Goal: Information Seeking & Learning: Learn about a topic

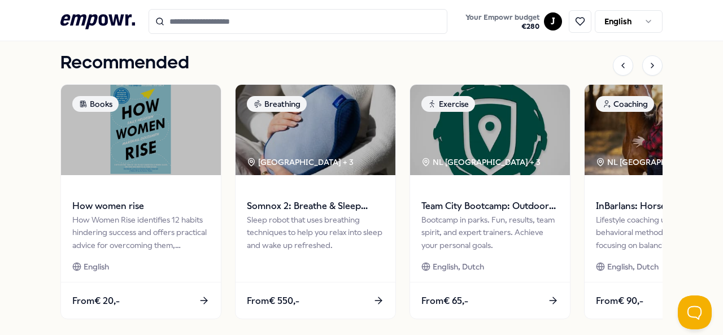
scroll to position [509, 0]
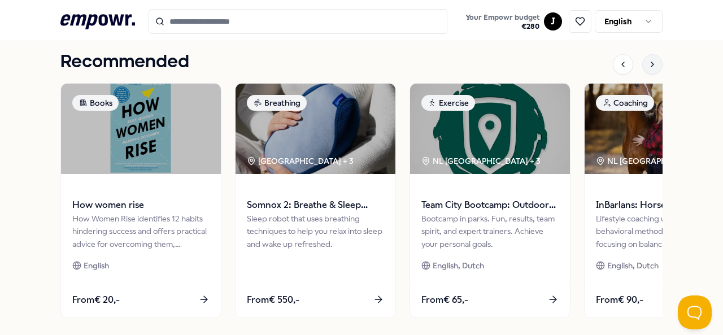
click at [651, 71] on div at bounding box center [652, 64] width 20 height 20
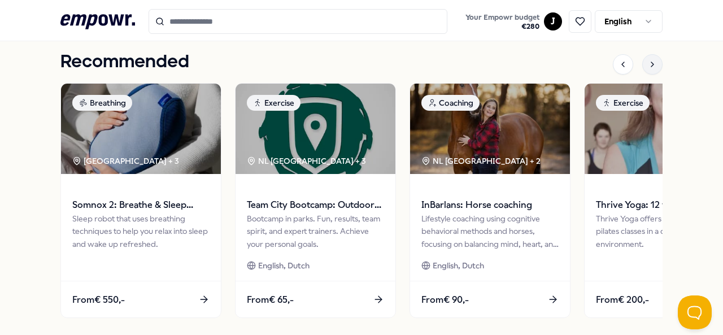
click at [648, 61] on icon at bounding box center [652, 64] width 9 height 9
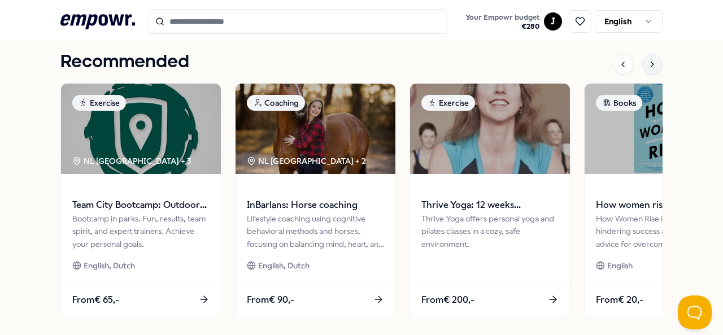
click at [648, 61] on icon at bounding box center [652, 64] width 9 height 9
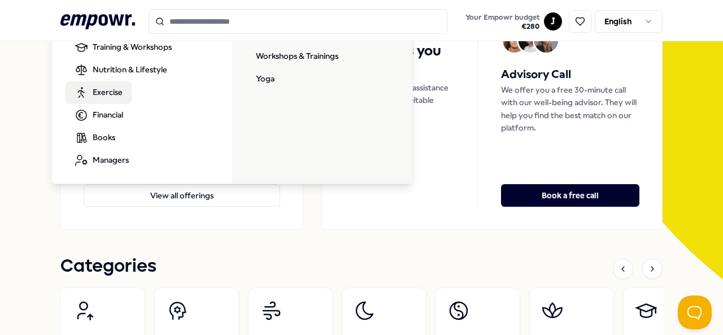
scroll to position [156, 0]
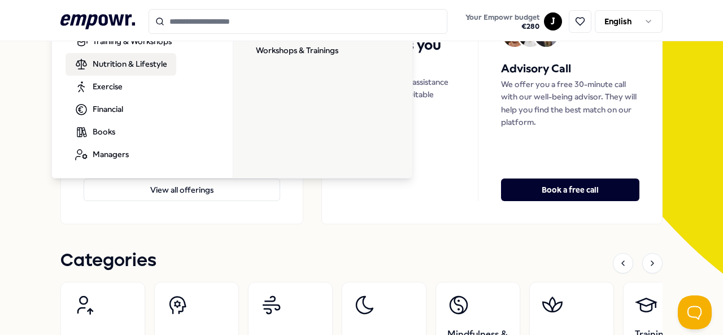
click at [140, 68] on span "Nutrition & Lifestyle" at bounding box center [130, 64] width 75 height 12
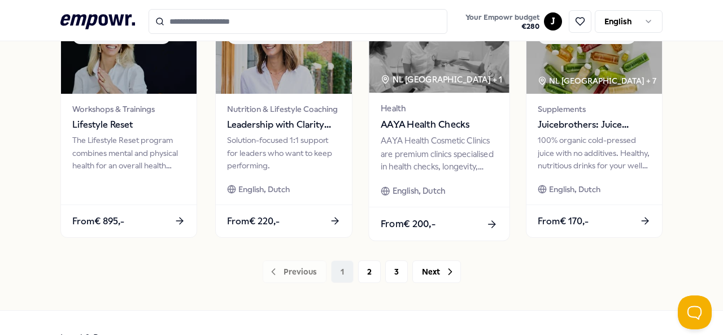
scroll to position [632, 0]
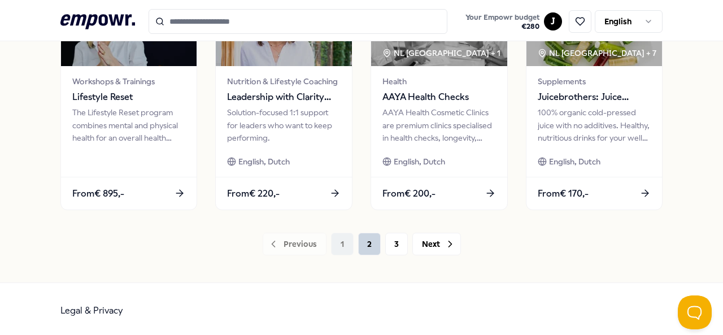
click at [360, 240] on button "2" at bounding box center [369, 244] width 23 height 23
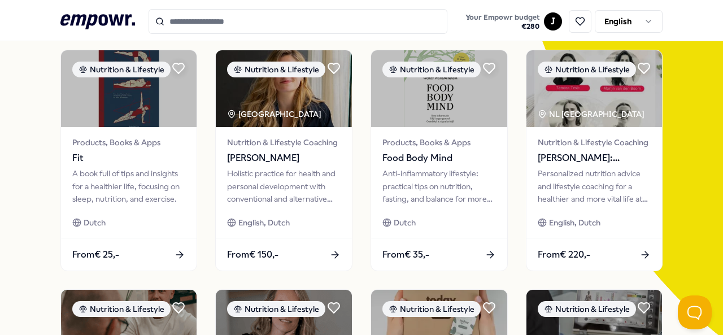
scroll to position [90, 0]
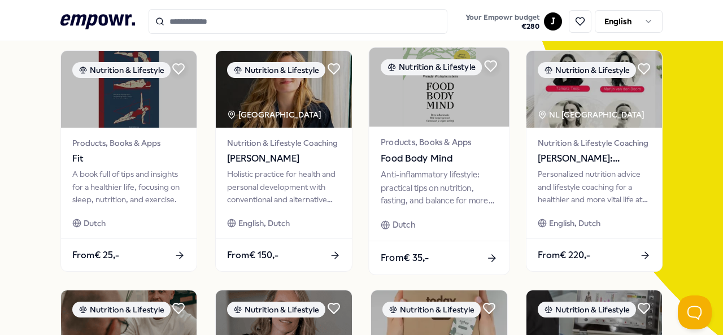
click at [418, 122] on img at bounding box center [439, 86] width 140 height 79
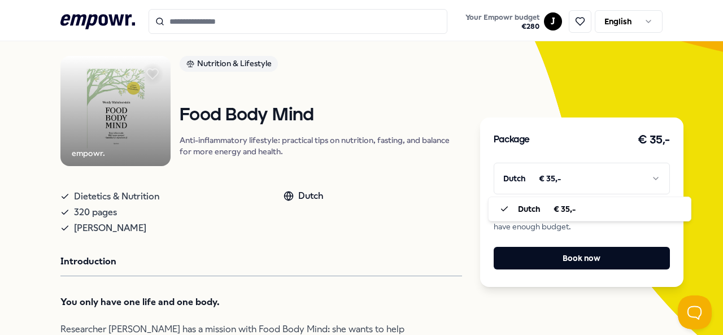
click at [652, 173] on html ".empowr-logo_svg__cls-1{fill:#03032f} Your Empowr budget € 280 J English All ca…" at bounding box center [361, 167] width 723 height 335
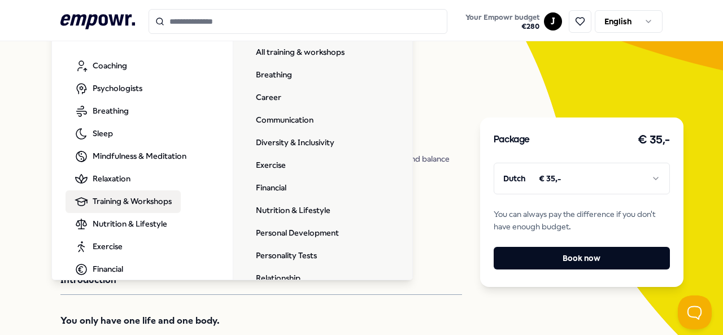
scroll to position [0, 0]
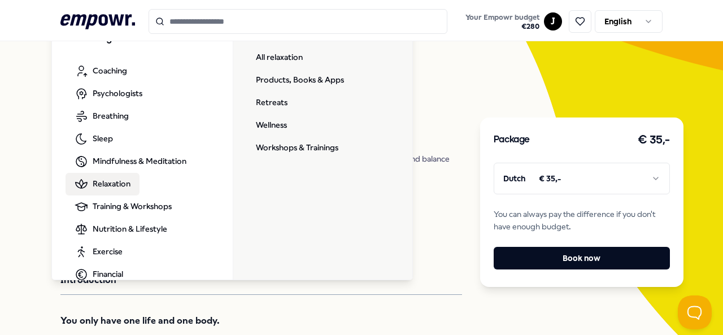
click at [114, 183] on span "Relaxation" at bounding box center [112, 183] width 38 height 12
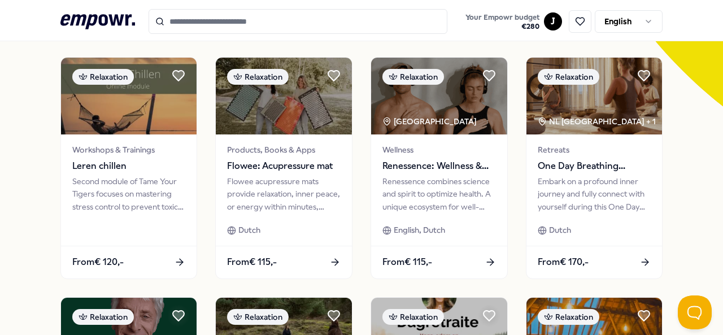
scroll to position [325, 0]
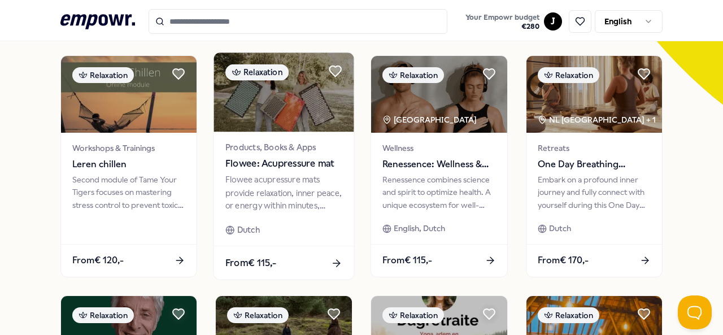
click at [269, 100] on img at bounding box center [284, 92] width 140 height 79
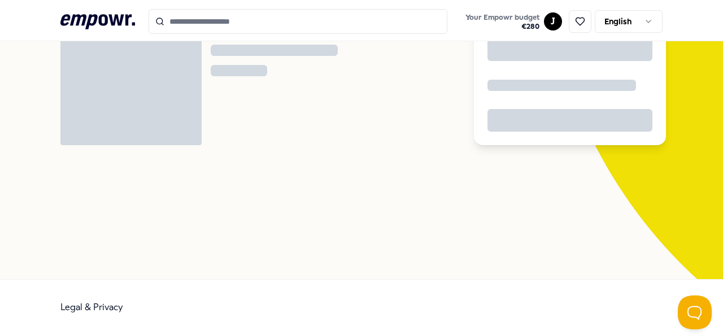
scroll to position [73, 0]
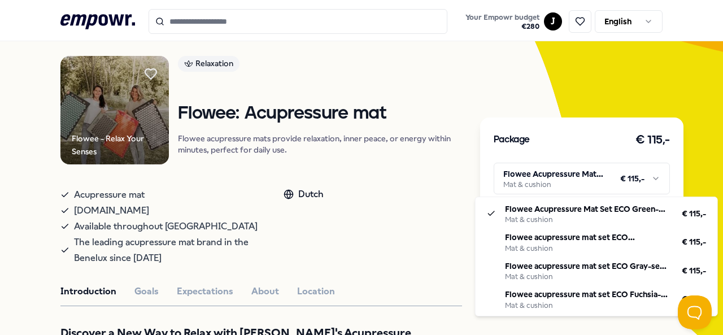
click at [506, 176] on html ".empowr-logo_svg__cls-1{fill:#03032f} Your Empowr budget € 280 J English All ca…" at bounding box center [361, 167] width 723 height 335
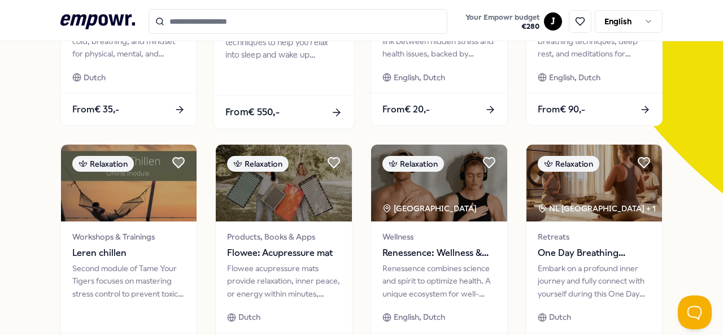
scroll to position [303, 0]
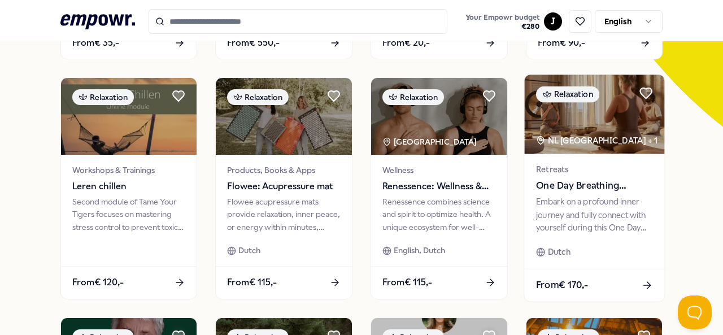
click at [548, 140] on div "NL [GEOGRAPHIC_DATA] + 1" at bounding box center [596, 140] width 121 height 13
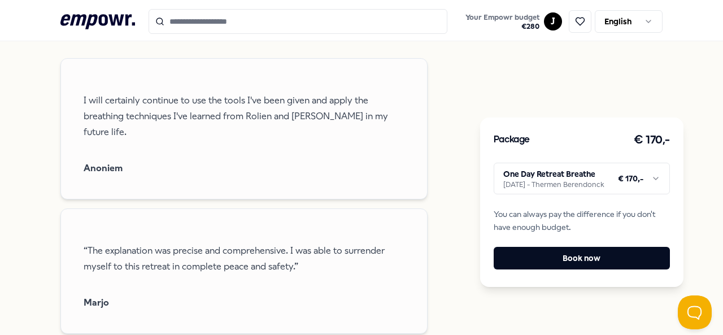
scroll to position [651, 0]
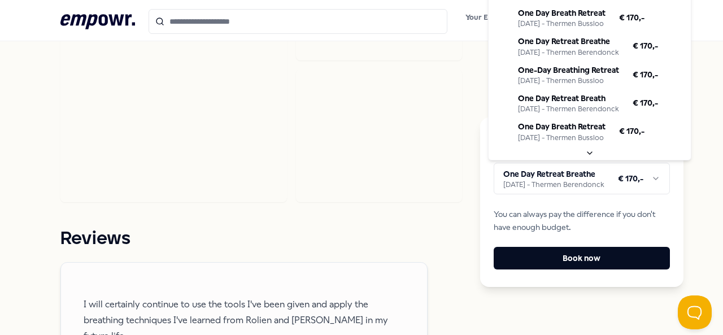
click at [561, 177] on html ".empowr-logo_svg__cls-1{fill:#03032f} Your Empowr budget € 280 J English All ca…" at bounding box center [361, 167] width 723 height 335
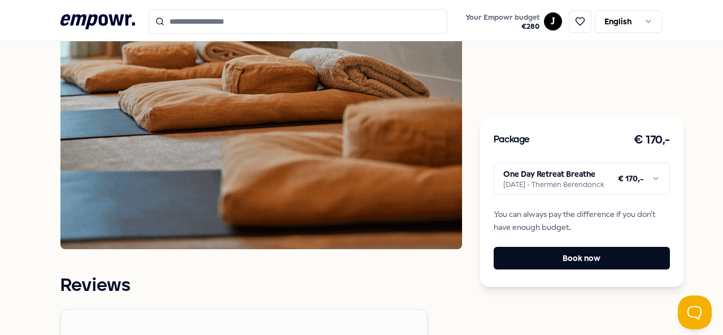
drag, startPoint x: 363, startPoint y: 235, endPoint x: 121, endPoint y: -1, distance: 337.7
click at [121, 0] on html ".empowr-logo_svg__cls-1{fill:#03032f} Your Empowr budget € 280 J English All ca…" at bounding box center [361, 167] width 723 height 335
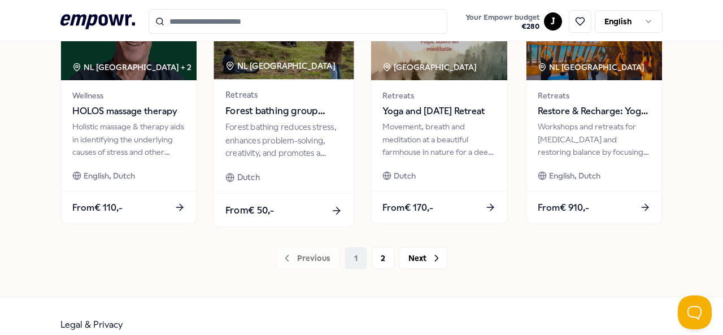
scroll to position [618, 0]
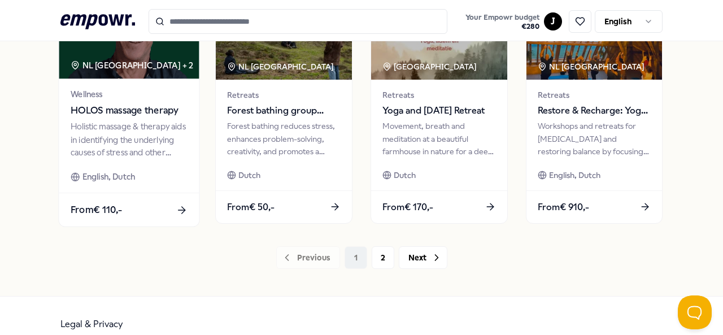
click at [165, 120] on div "Holistic massage & therapy aids in identifying the underlying causes of stress …" at bounding box center [129, 139] width 117 height 39
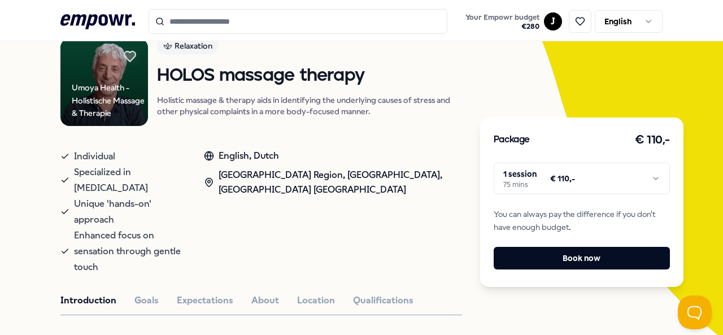
scroll to position [91, 0]
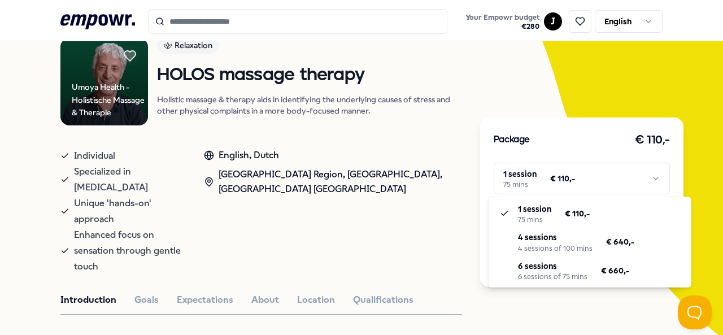
click at [541, 184] on html ".empowr-logo_svg__cls-1{fill:#03032f} Your Empowr budget € 280 J English All ca…" at bounding box center [361, 167] width 723 height 335
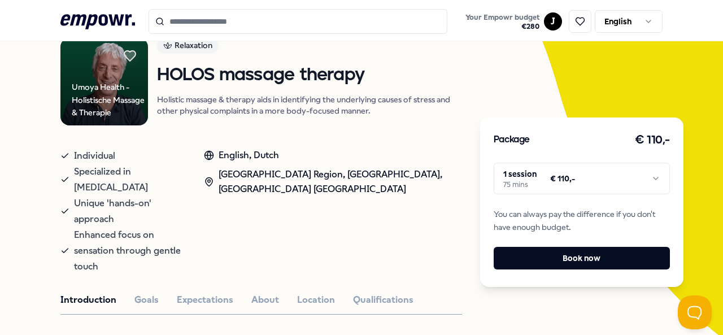
click at [541, 184] on html ".empowr-logo_svg__cls-1{fill:#03032f} Your Empowr budget € 280 J English All ca…" at bounding box center [361, 167] width 723 height 335
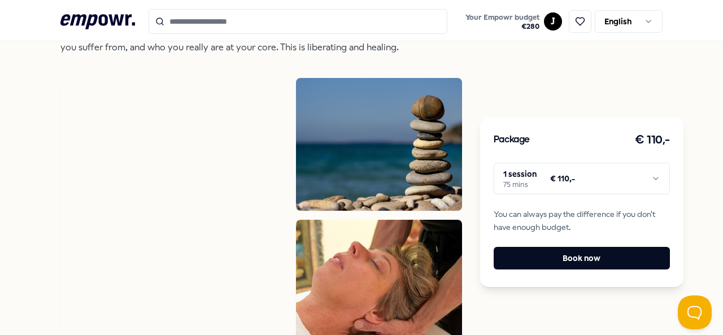
scroll to position [656, 0]
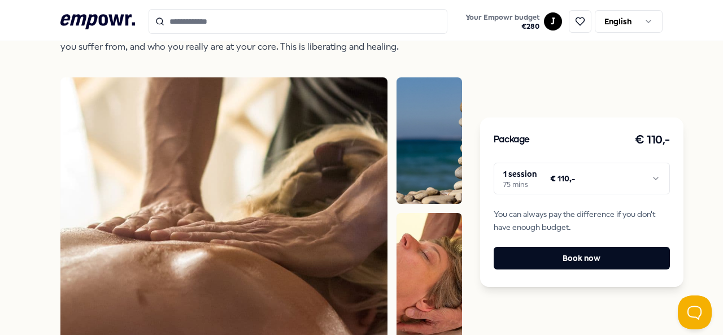
click at [413, 115] on img at bounding box center [430, 140] width 66 height 127
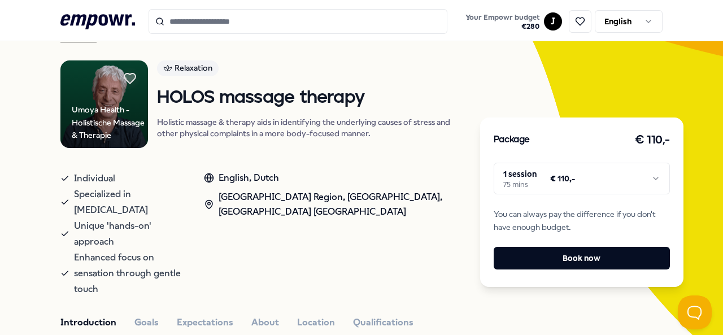
scroll to position [70, 0]
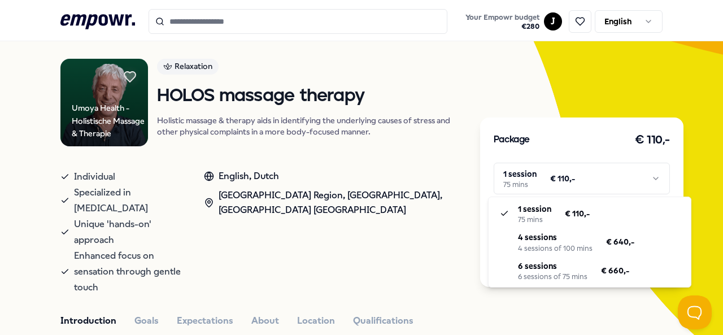
click at [583, 179] on html ".empowr-logo_svg__cls-1{fill:#03032f} Your Empowr budget € 280 J English All ca…" at bounding box center [361, 167] width 723 height 335
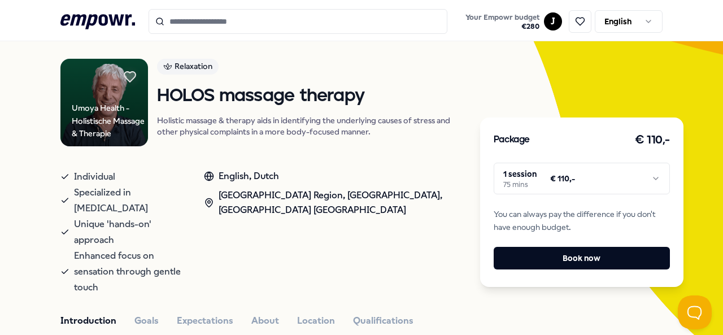
click at [134, 270] on html ".empowr-logo_svg__cls-1{fill:#03032f} Your Empowr budget € 280 J English All ca…" at bounding box center [361, 167] width 723 height 335
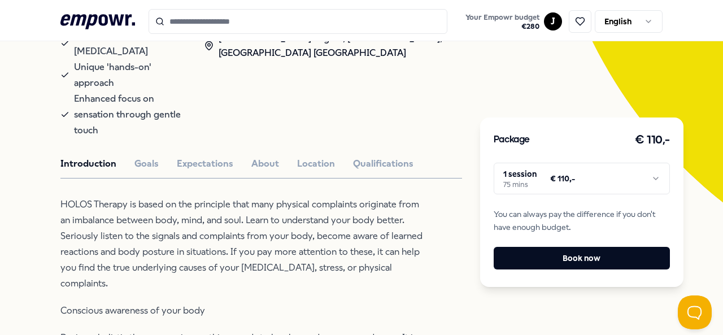
scroll to position [228, 0]
click at [146, 156] on button "Goals" at bounding box center [146, 163] width 24 height 15
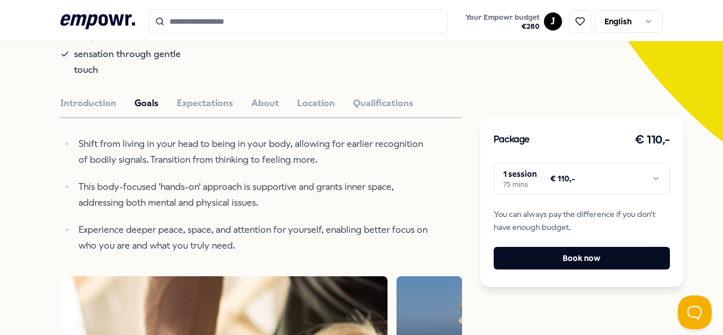
scroll to position [287, 0]
click at [194, 97] on button "Expectations" at bounding box center [205, 104] width 57 height 15
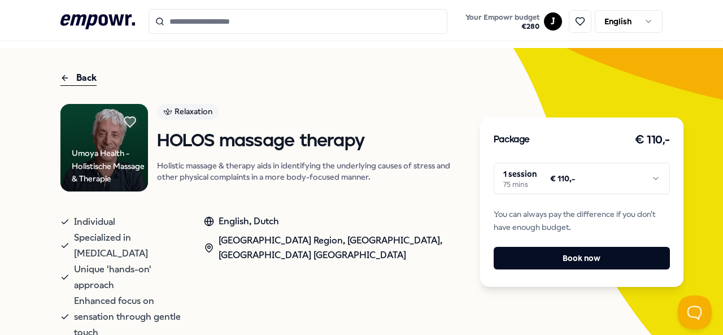
scroll to position [24, 0]
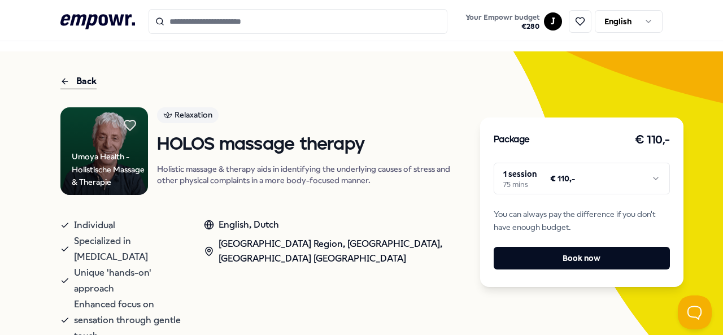
scroll to position [16, 0]
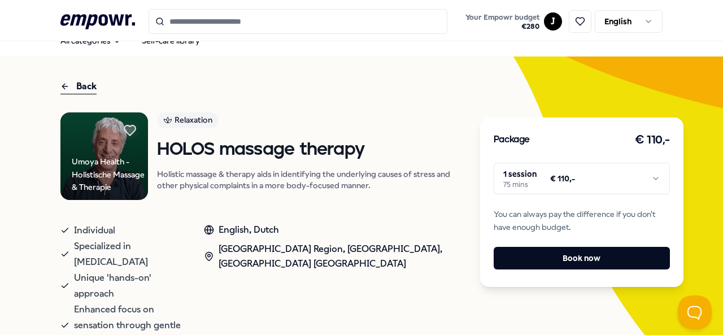
click at [253, 24] on input "Search for products, categories or subcategories" at bounding box center [298, 21] width 299 height 25
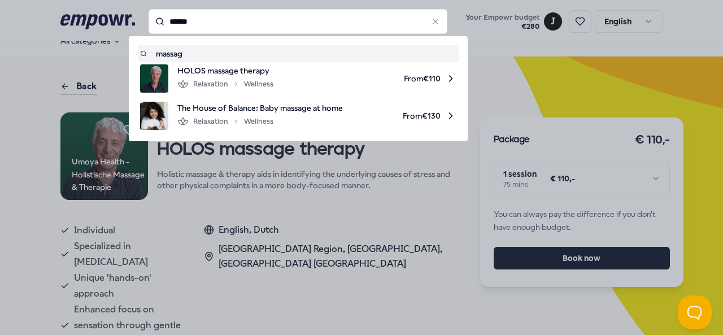
type input "******"
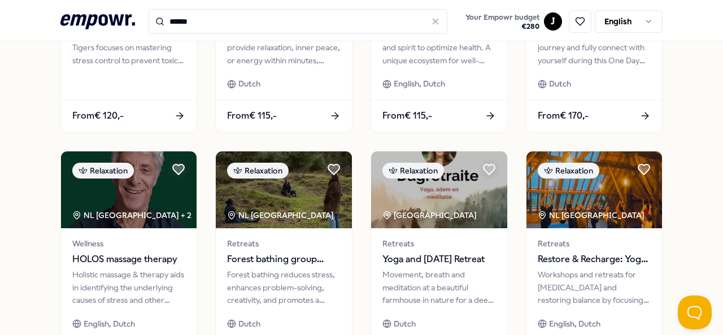
scroll to position [632, 0]
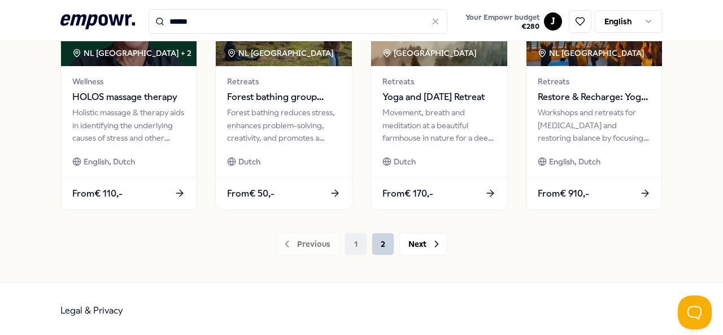
click at [377, 242] on button "2" at bounding box center [383, 244] width 23 height 23
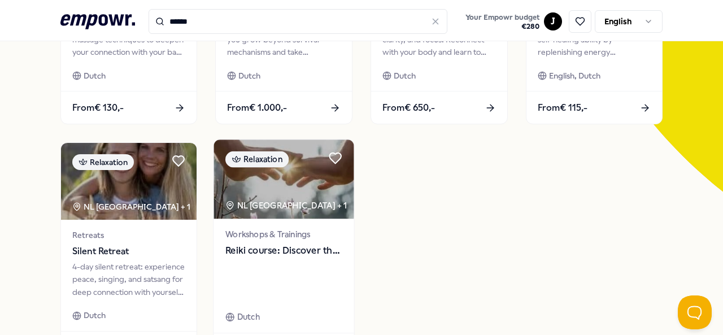
scroll to position [237, 0]
click at [294, 180] on img at bounding box center [284, 180] width 140 height 79
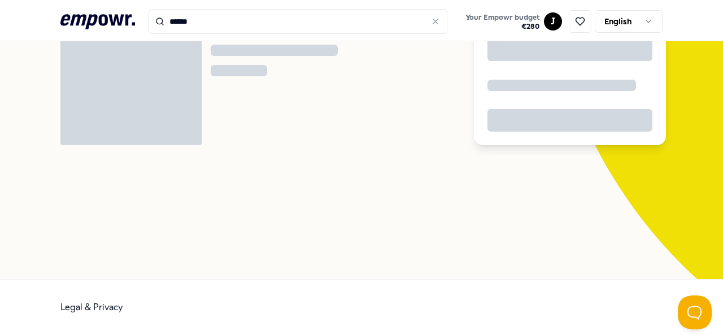
scroll to position [73, 0]
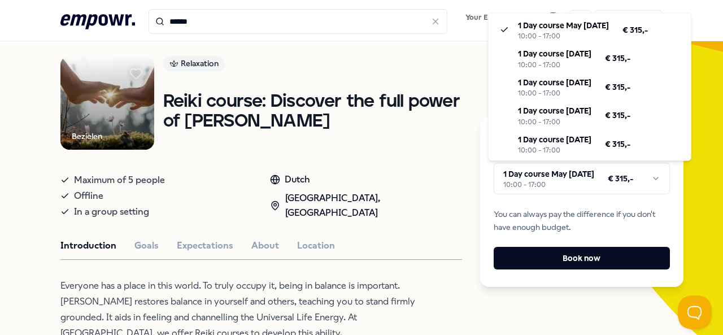
click at [535, 181] on html ".empowr-logo_svg__cls-1{fill:#03032f} ****** Your Empowr budget € 280 J English…" at bounding box center [361, 167] width 723 height 335
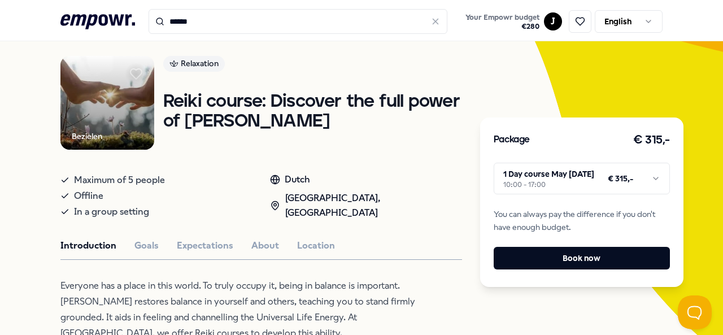
click at [387, 166] on html ".empowr-logo_svg__cls-1{fill:#03032f} ****** Your Empowr budget € 280 J English…" at bounding box center [361, 167] width 723 height 335
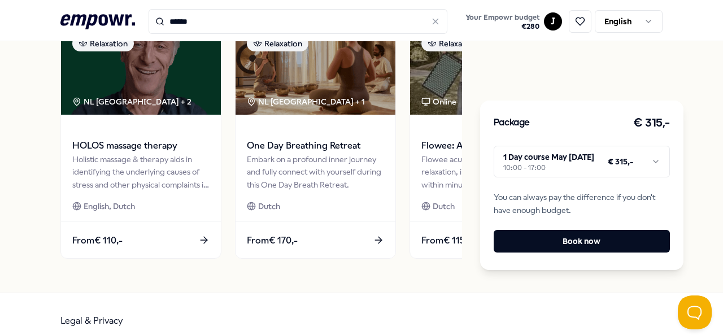
scroll to position [475, 0]
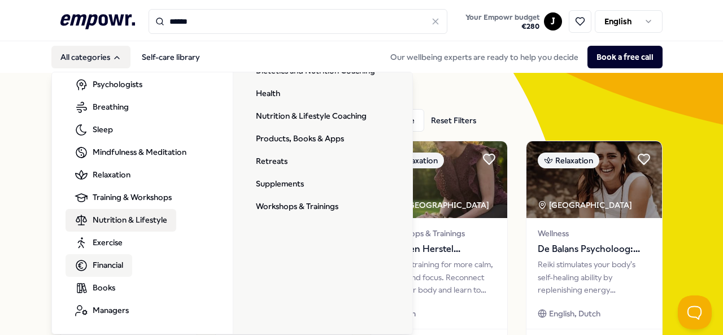
scroll to position [63, 0]
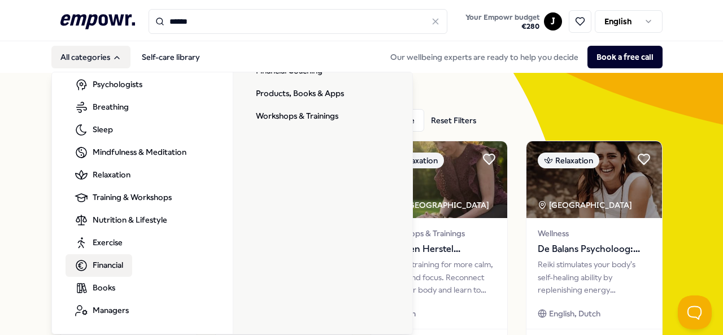
click at [119, 264] on span "Financial" at bounding box center [108, 265] width 31 height 12
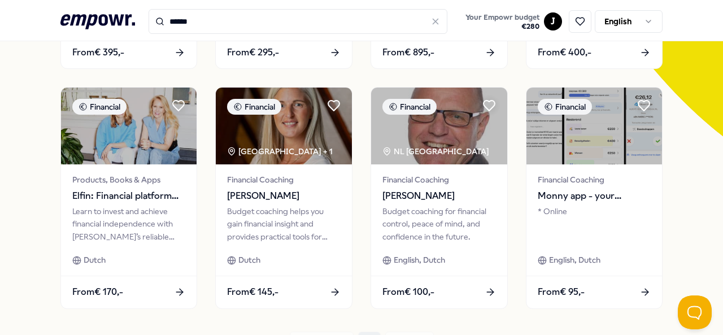
scroll to position [294, 0]
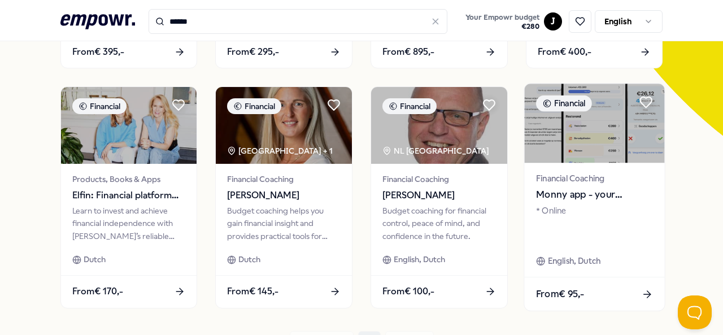
click at [565, 223] on div "* Online" at bounding box center [594, 224] width 117 height 39
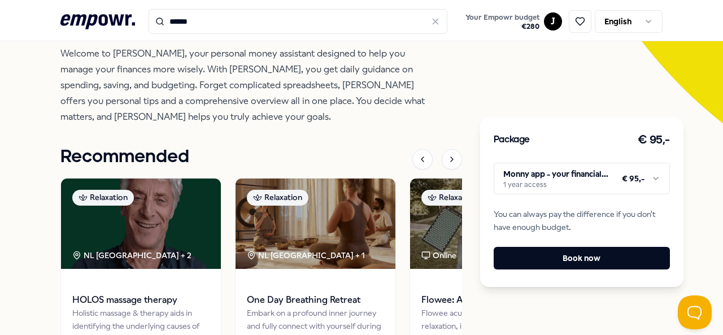
scroll to position [472, 0]
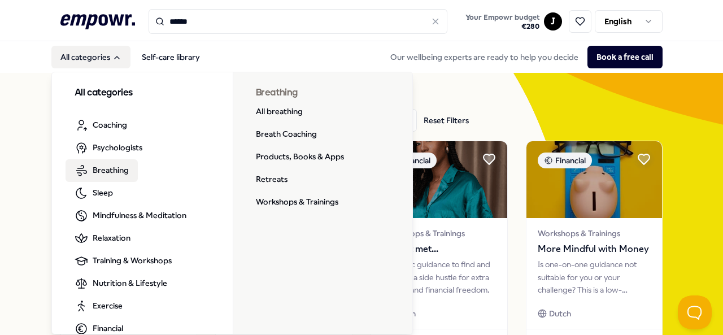
scroll to position [63, 0]
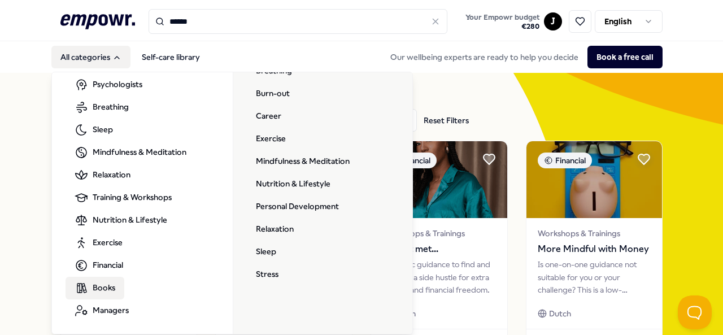
click at [96, 283] on span "Books" at bounding box center [104, 287] width 23 height 12
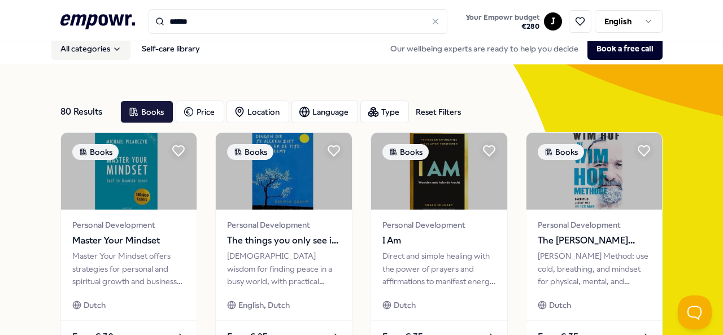
scroll to position [9, 0]
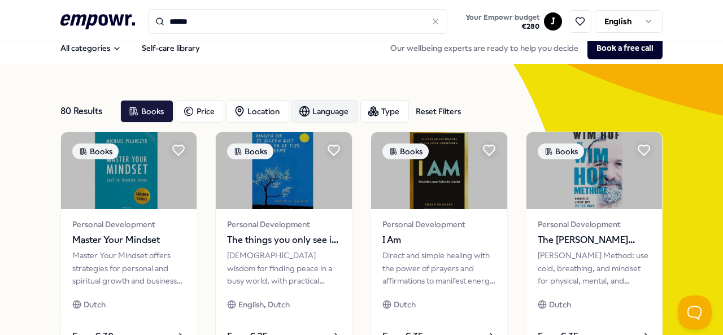
click at [323, 112] on div "Language" at bounding box center [325, 111] width 67 height 23
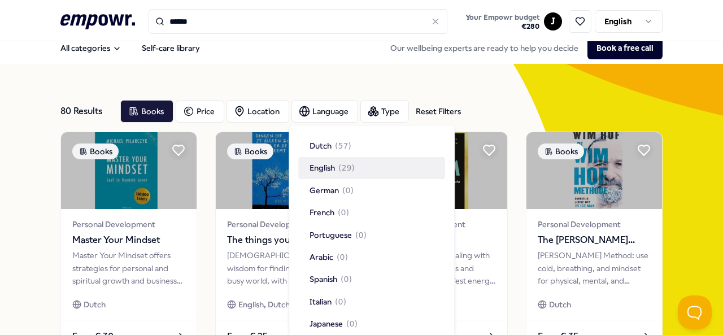
click at [317, 163] on span "English" at bounding box center [322, 168] width 25 height 12
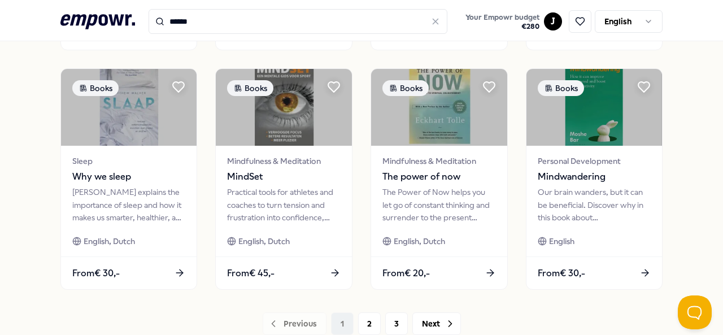
scroll to position [632, 0]
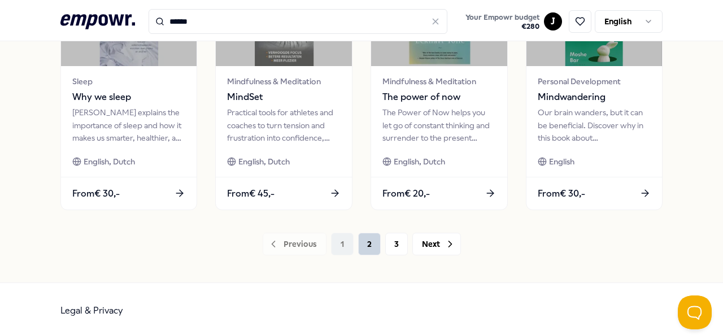
click at [366, 239] on button "2" at bounding box center [369, 244] width 23 height 23
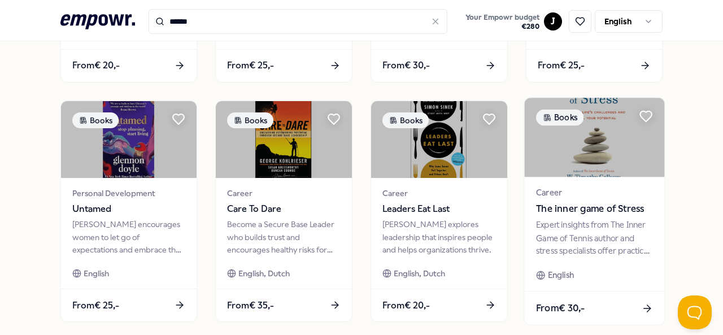
scroll to position [632, 0]
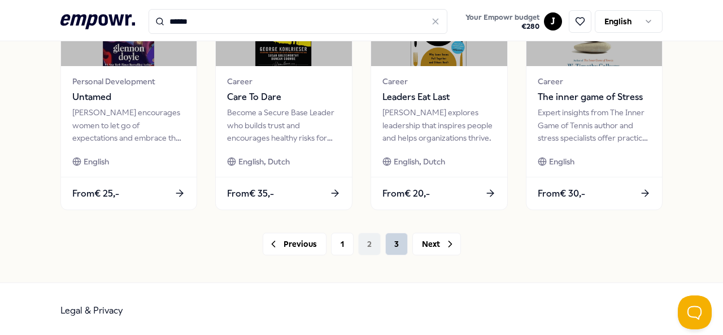
click at [388, 237] on button "3" at bounding box center [396, 244] width 23 height 23
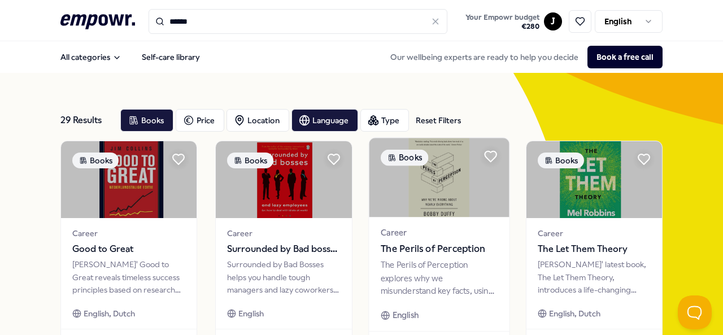
click at [409, 244] on span "The Perils of Perception" at bounding box center [439, 249] width 117 height 15
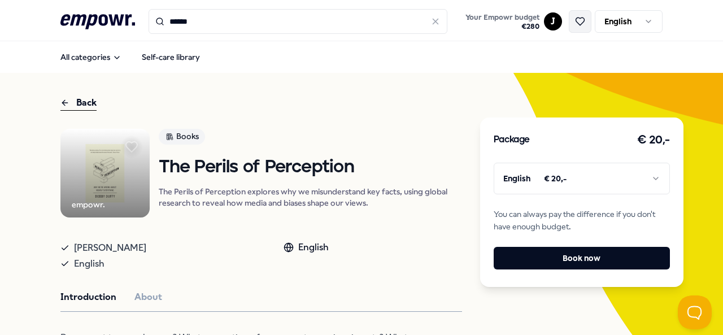
click at [575, 23] on icon at bounding box center [580, 21] width 10 height 10
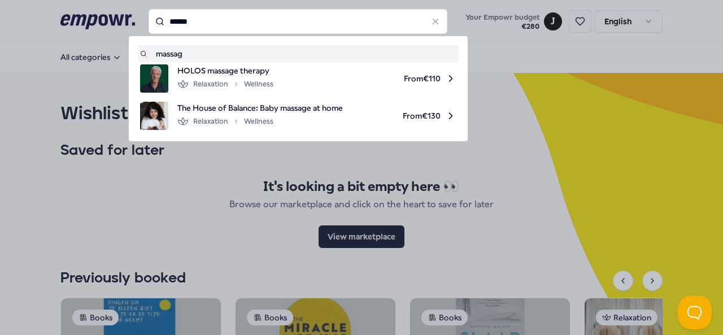
click at [220, 19] on input "******" at bounding box center [298, 21] width 299 height 25
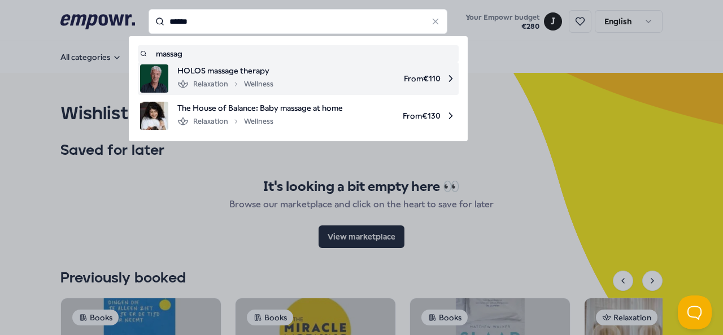
click at [227, 75] on span "HOLOS massage therapy" at bounding box center [225, 70] width 96 height 12
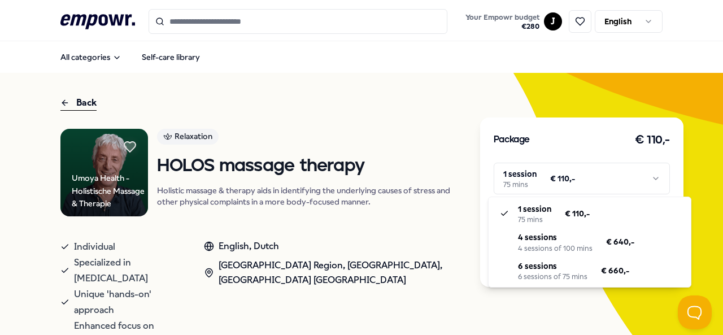
click at [521, 186] on html ".empowr-logo_svg__cls-1{fill:#03032f} Your Empowr budget € 280 J English All ca…" at bounding box center [361, 167] width 723 height 335
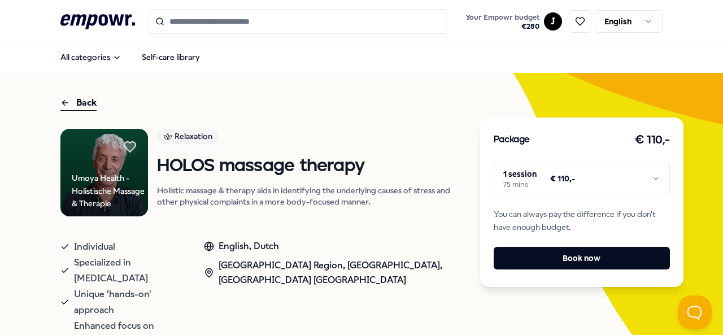
click at [345, 114] on html ".empowr-logo_svg__cls-1{fill:#03032f} Your Empowr budget € 280 J English All ca…" at bounding box center [361, 167] width 723 height 335
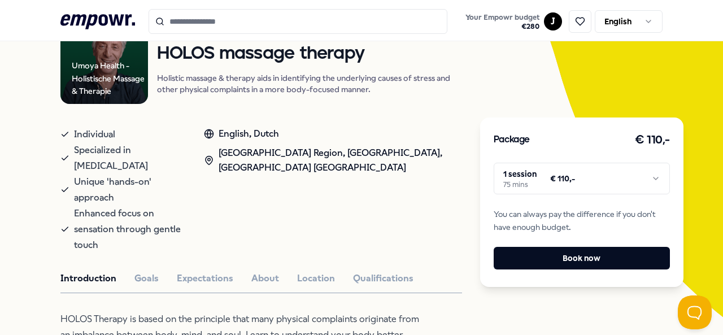
scroll to position [124, 0]
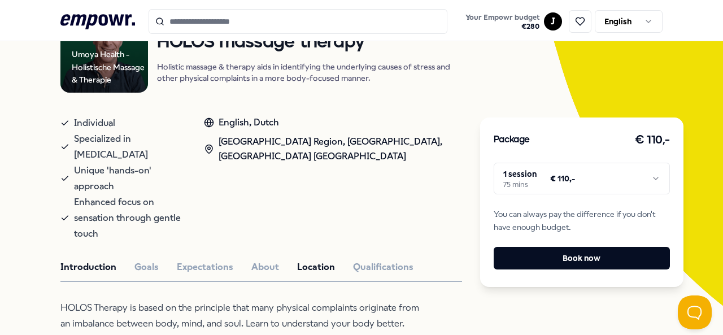
click at [303, 260] on button "Location" at bounding box center [316, 267] width 38 height 15
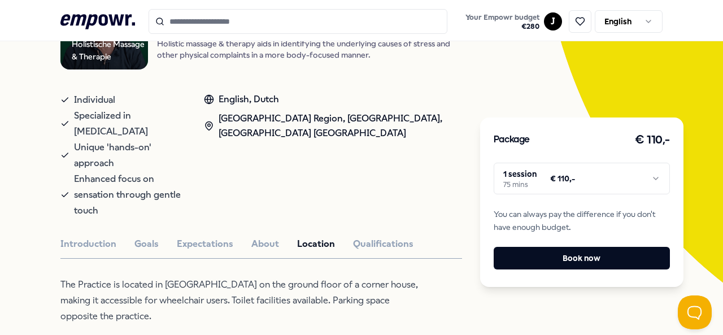
scroll to position [146, 0]
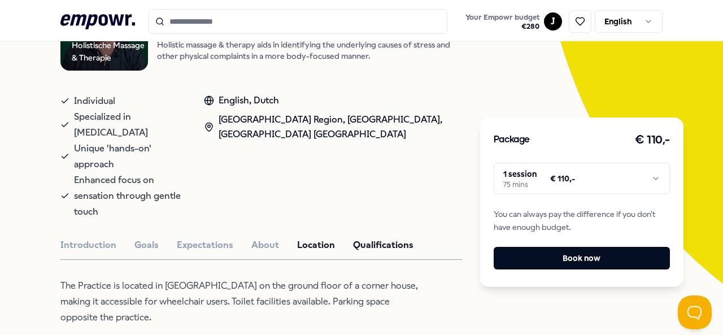
click at [361, 238] on button "Qualifications" at bounding box center [383, 245] width 60 height 15
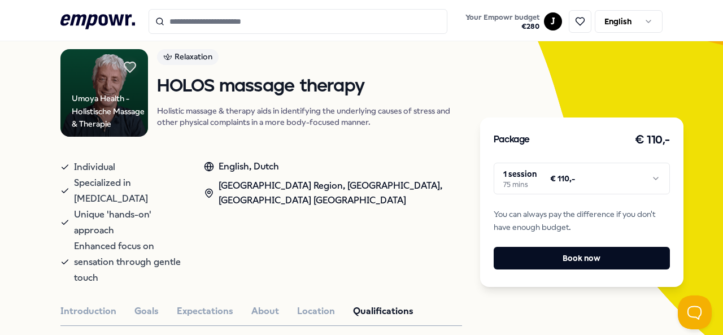
scroll to position [81, 0]
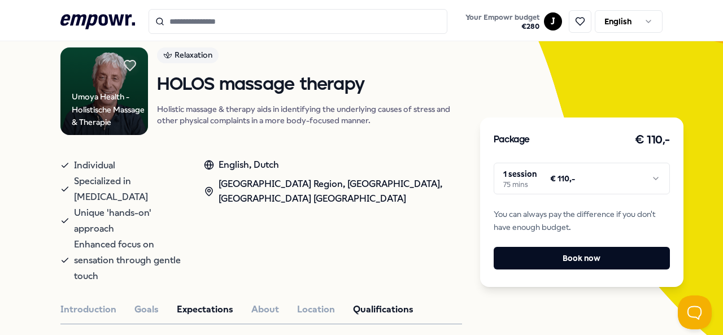
click at [203, 302] on button "Expectations" at bounding box center [205, 309] width 57 height 15
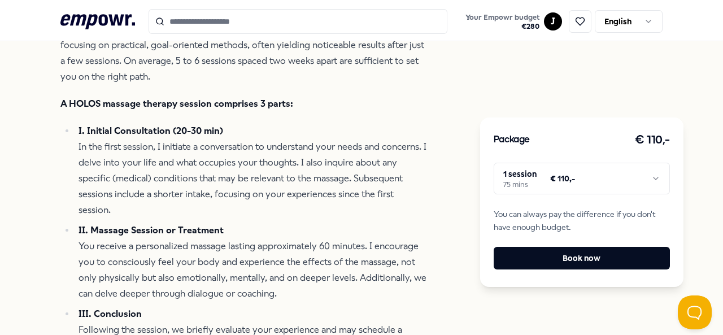
scroll to position [435, 0]
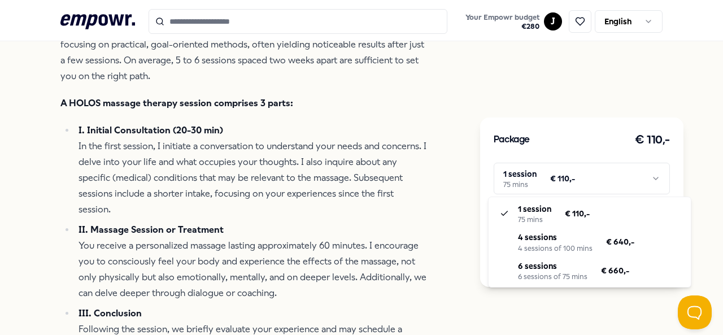
click at [587, 189] on html ".empowr-logo_svg__cls-1{fill:#03032f} Your Empowr budget € 280 J English All ca…" at bounding box center [361, 167] width 723 height 335
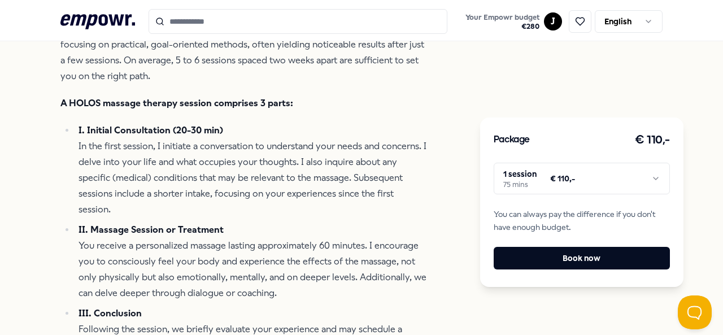
click at [587, 189] on html ".empowr-logo_svg__cls-1{fill:#03032f} Your Empowr budget € 280 J English All ca…" at bounding box center [361, 167] width 723 height 335
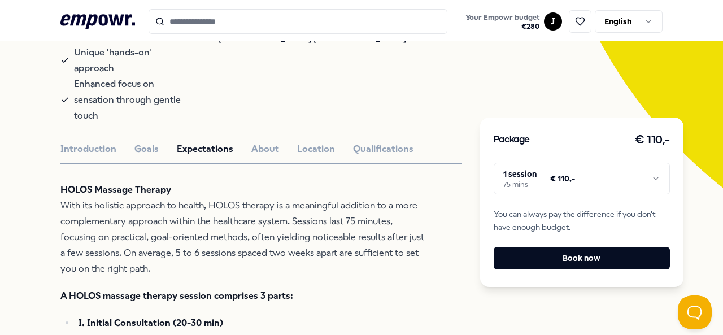
scroll to position [0, 0]
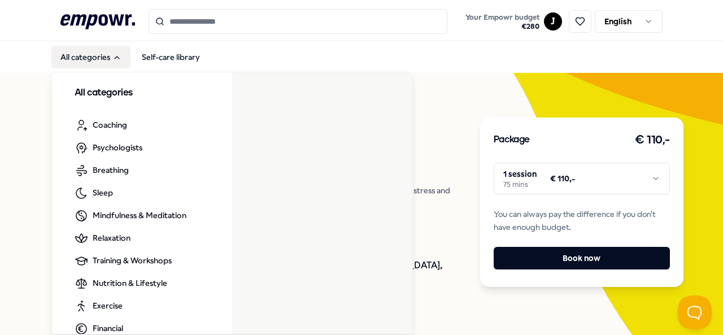
click at [90, 100] on div "All categories Coaching Psychologists Breathing Sleep Mindfulness & Meditation …" at bounding box center [142, 235] width 181 height 327
drag, startPoint x: 50, startPoint y: 107, endPoint x: 36, endPoint y: 111, distance: 15.2
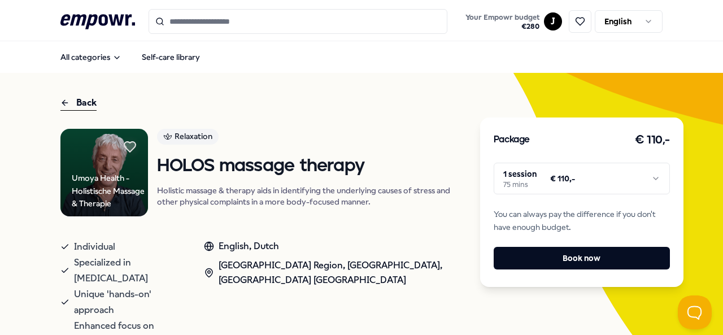
click at [66, 104] on icon at bounding box center [64, 103] width 9 height 14
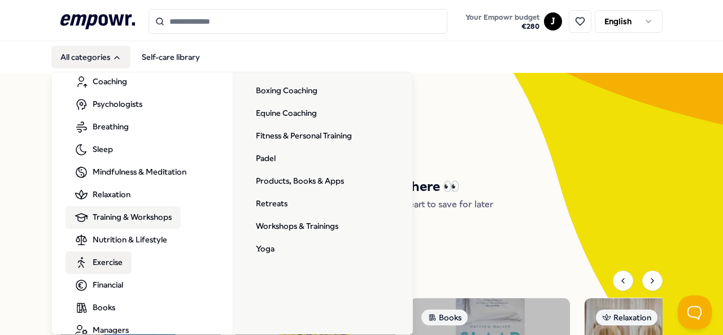
scroll to position [44, 0]
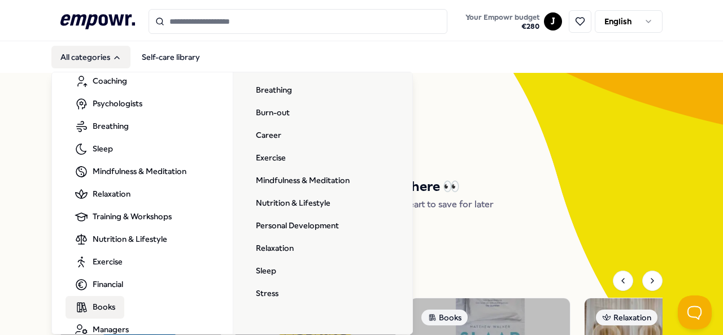
click at [98, 305] on span "Books" at bounding box center [104, 307] width 23 height 12
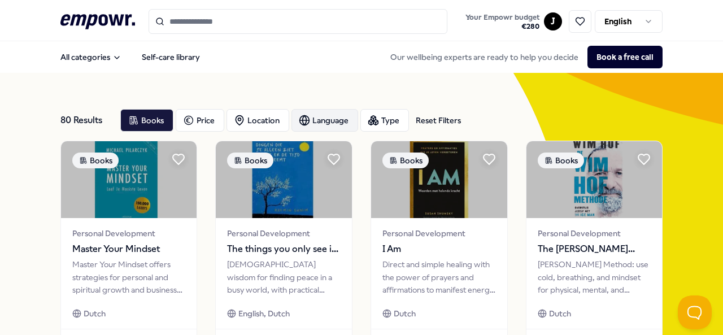
click at [315, 124] on div "Language" at bounding box center [325, 120] width 67 height 23
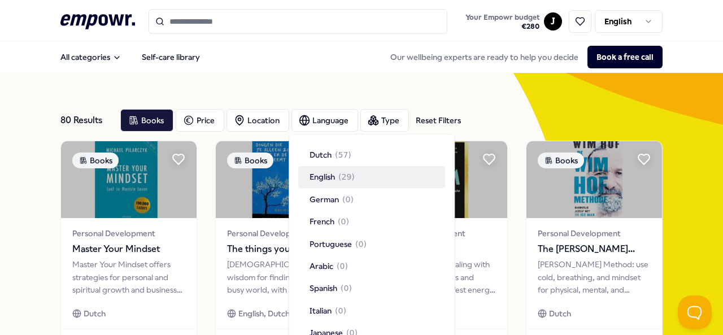
click at [312, 183] on span "English" at bounding box center [322, 177] width 25 height 12
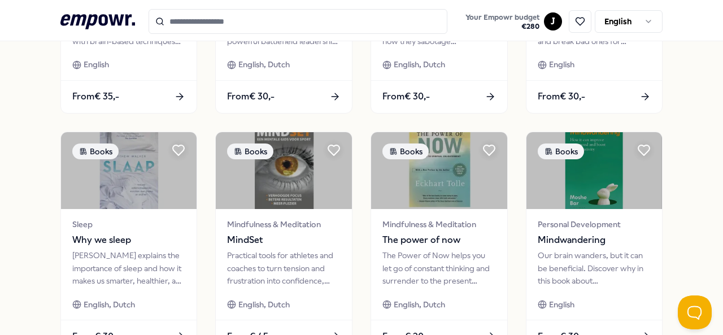
scroll to position [632, 0]
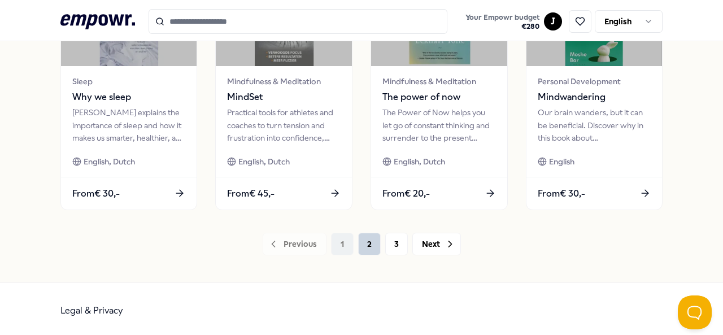
click at [366, 246] on button "2" at bounding box center [369, 244] width 23 height 23
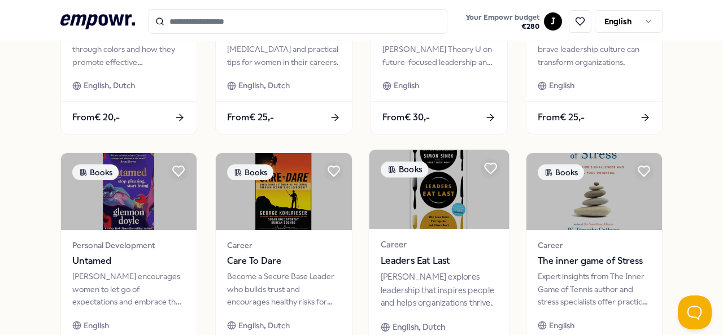
click at [413, 285] on div "[PERSON_NAME] explores leadership that inspires people and helps organizations …" at bounding box center [439, 290] width 117 height 39
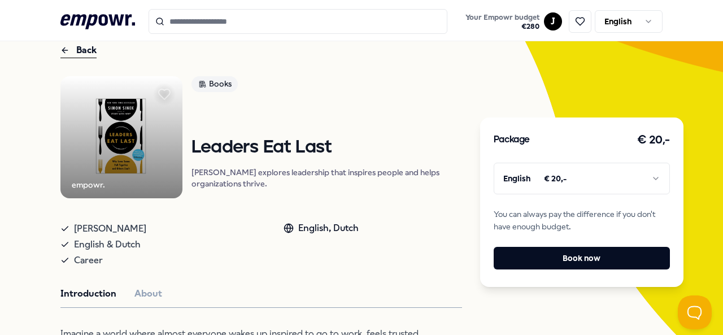
scroll to position [52, 0]
click at [149, 298] on button "About" at bounding box center [148, 294] width 28 height 15
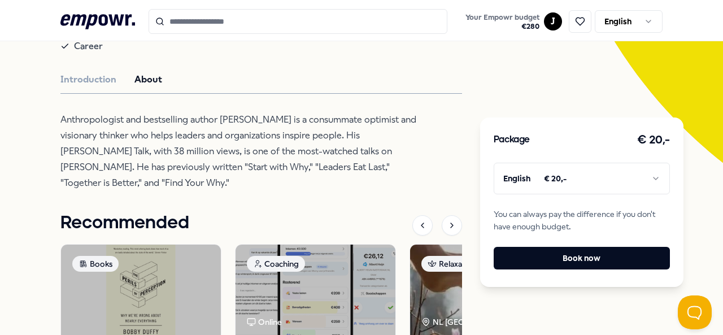
scroll to position [264, 0]
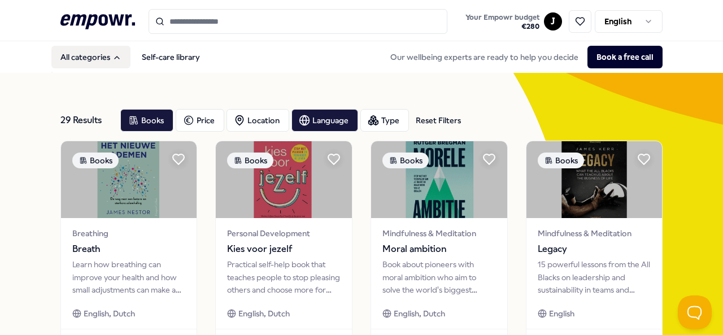
click at [66, 66] on button "All categories" at bounding box center [90, 57] width 79 height 23
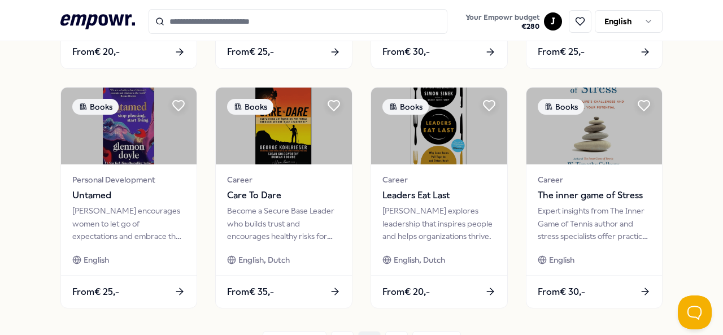
scroll to position [462, 0]
